Goal: Find contact information: Find contact information

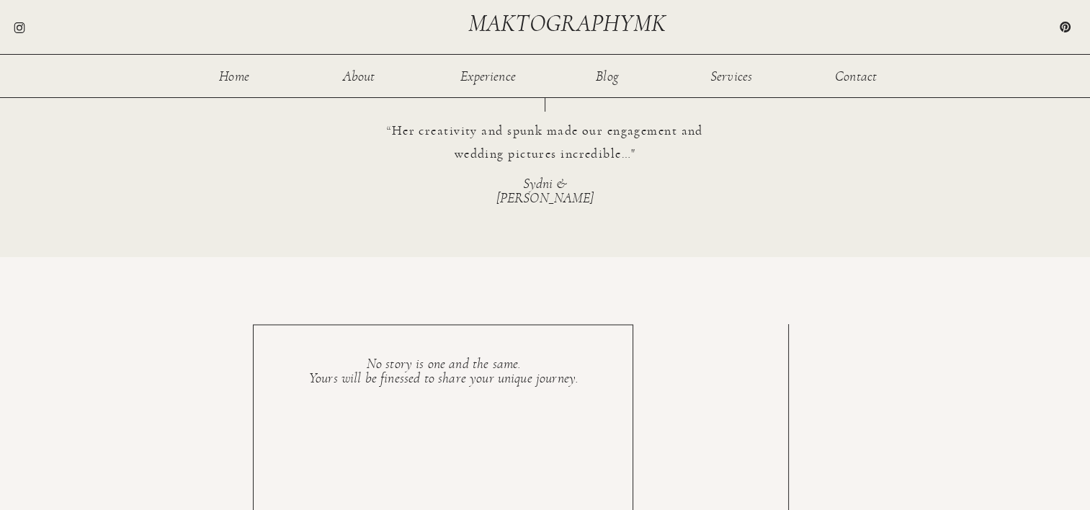
scroll to position [2701, 0]
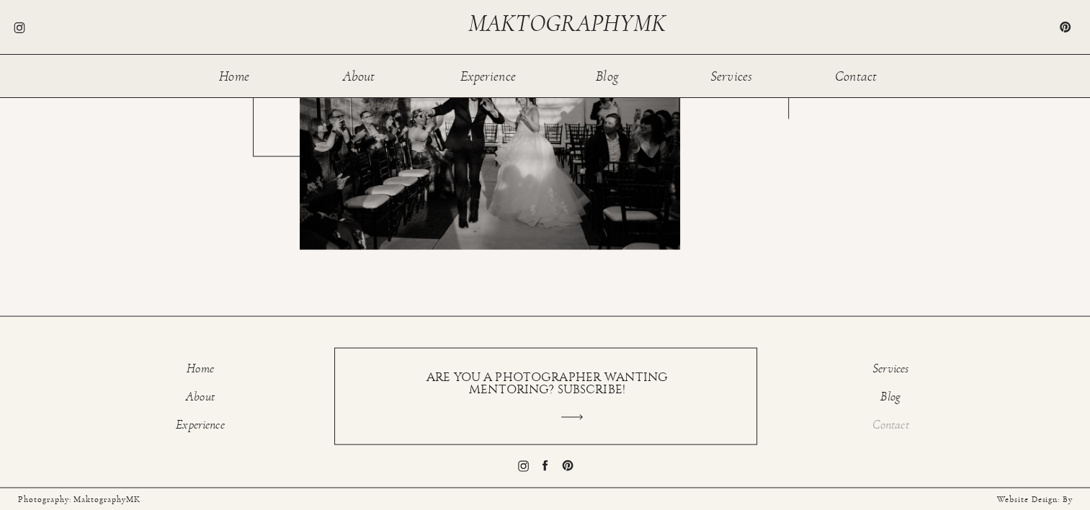
click at [882, 423] on p "Contact" at bounding box center [891, 426] width 90 height 17
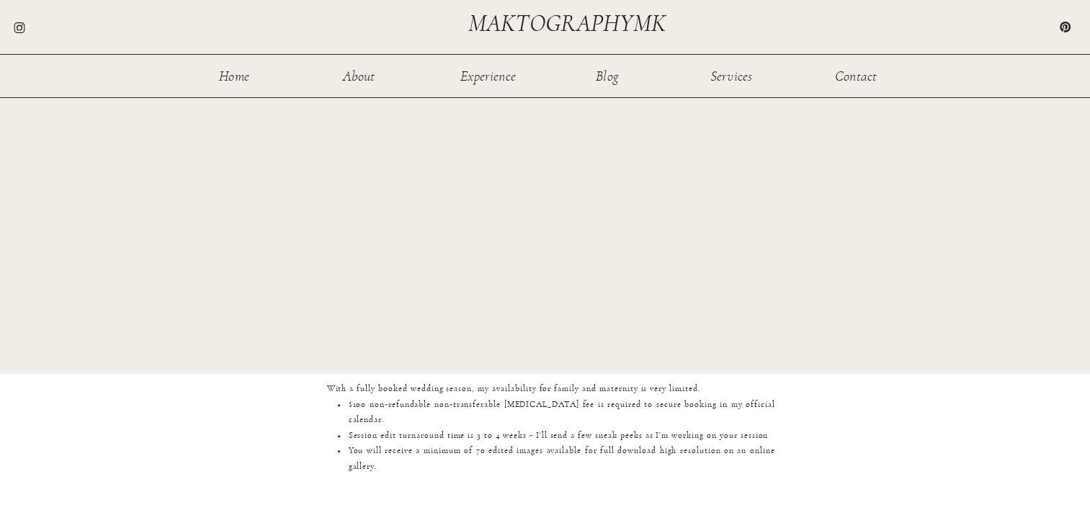
scroll to position [1390, 0]
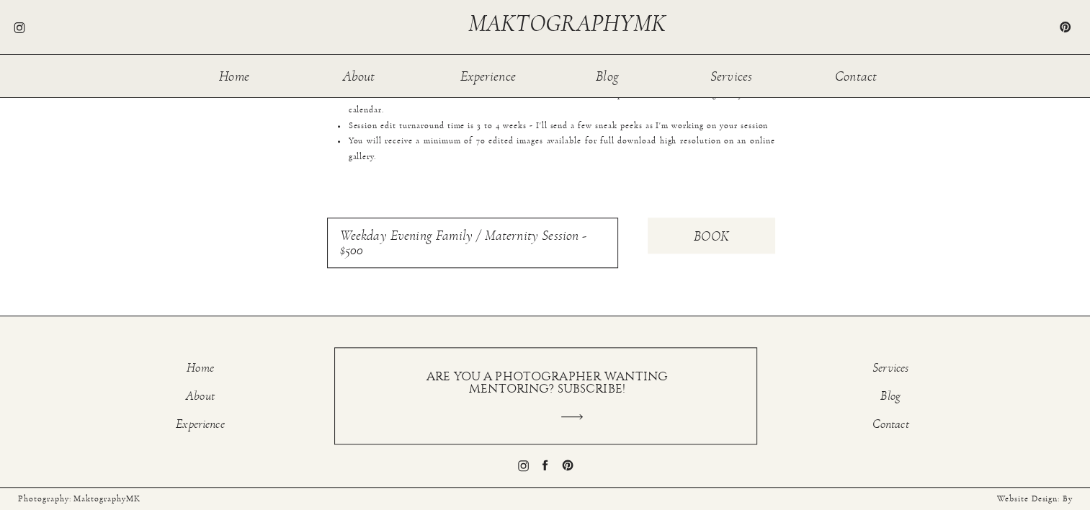
click at [546, 464] on icon at bounding box center [544, 465] width 5 height 10
